Goal: Information Seeking & Learning: Stay updated

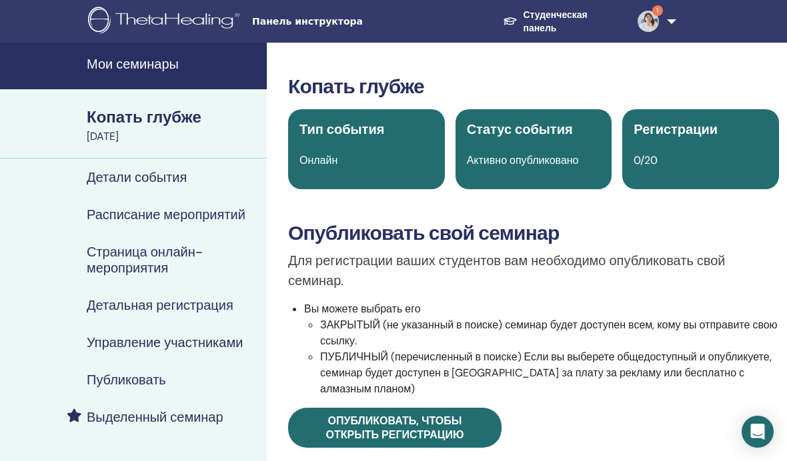
click at [646, 28] on img at bounding box center [647, 21] width 21 height 21
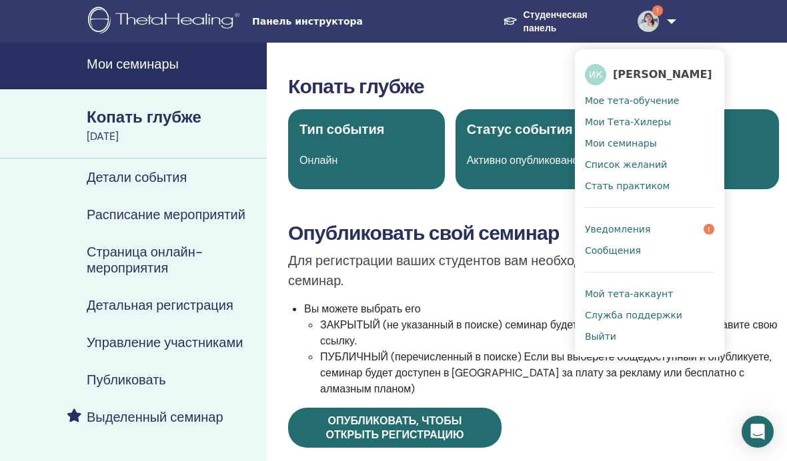
click at [639, 231] on font "Уведомления" at bounding box center [617, 229] width 65 height 11
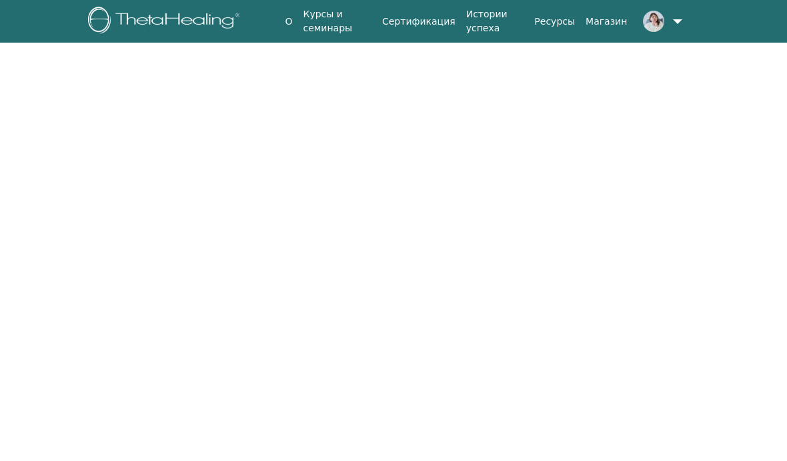
click at [659, 18] on img at bounding box center [653, 21] width 21 height 21
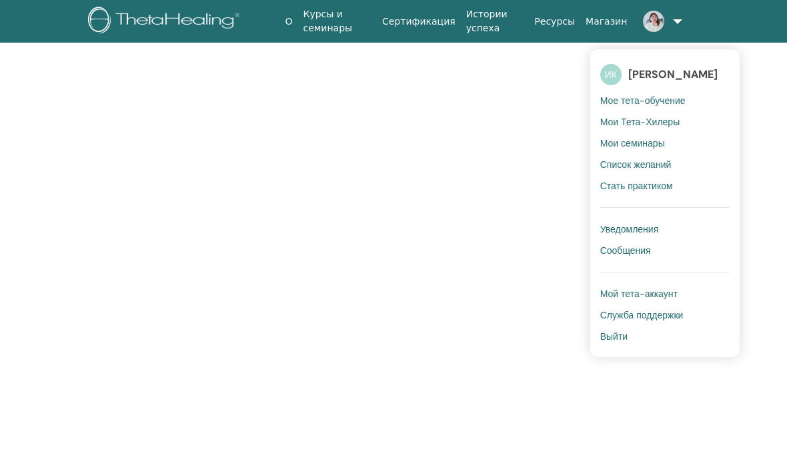
click at [527, 214] on body "Исходный текст Оцените этот перевод Ваш отзыв поможет нам улучшить Google Перев…" at bounding box center [393, 230] width 787 height 461
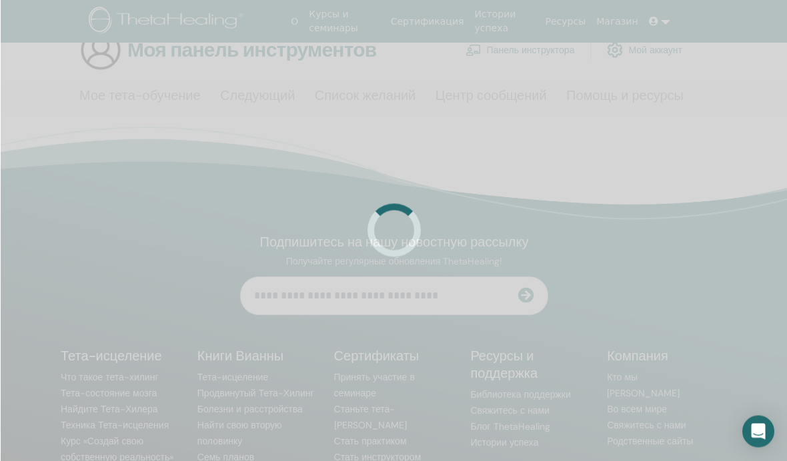
scroll to position [30, 0]
